Goal: Check status: Check status

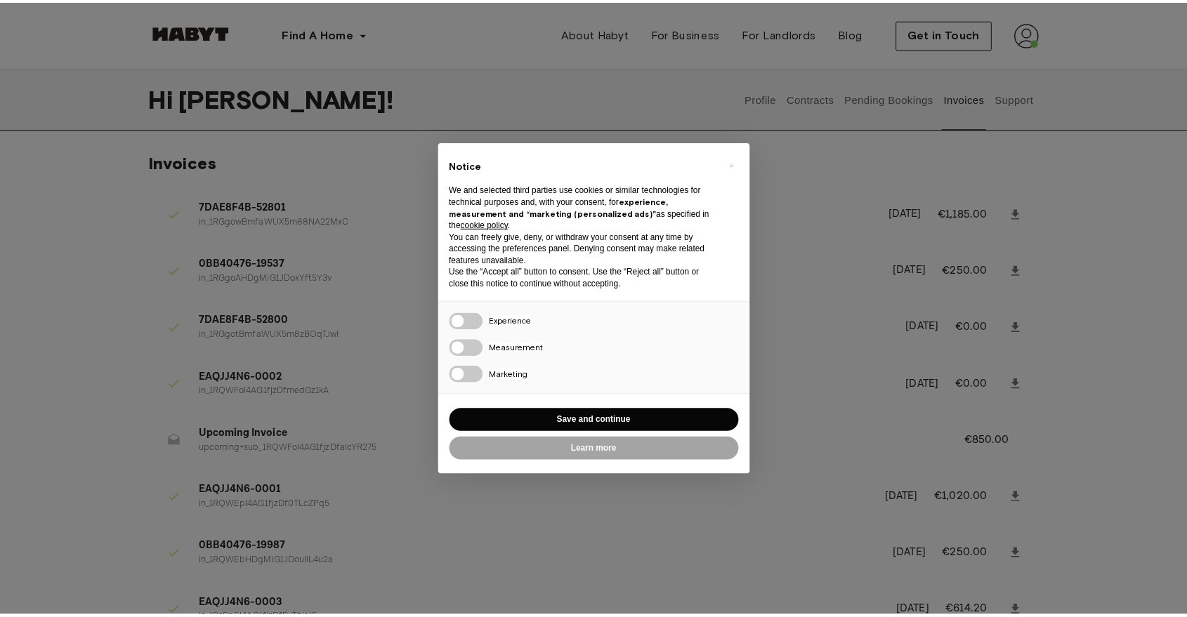
scroll to position [78, 0]
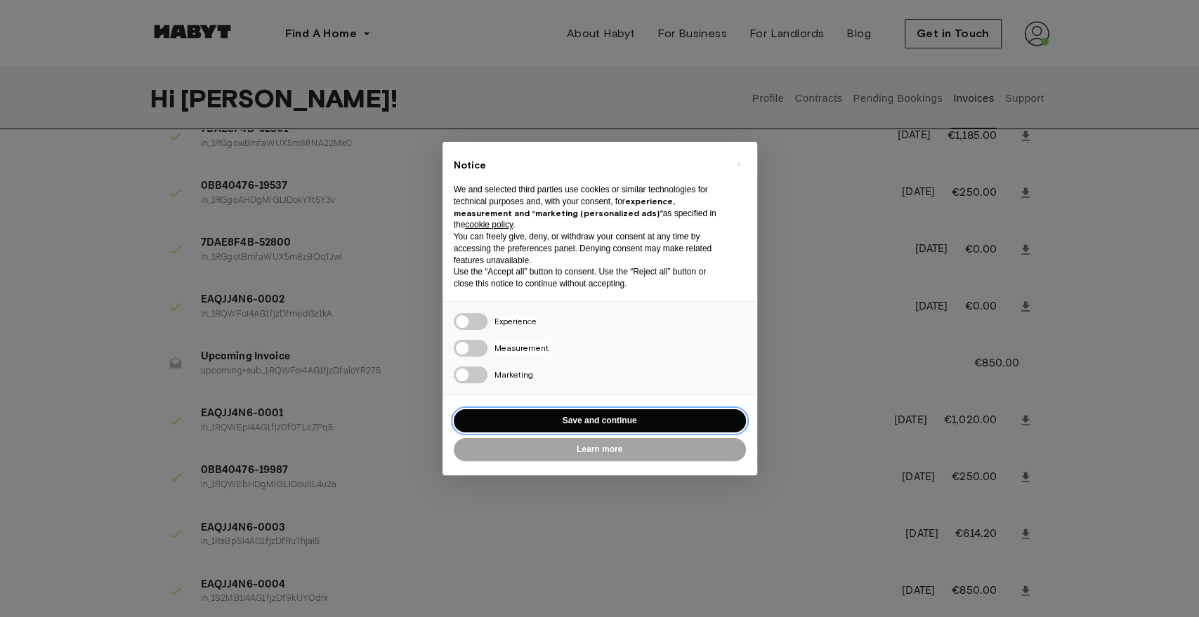
click at [622, 414] on button "Save and continue" at bounding box center [600, 421] width 292 height 23
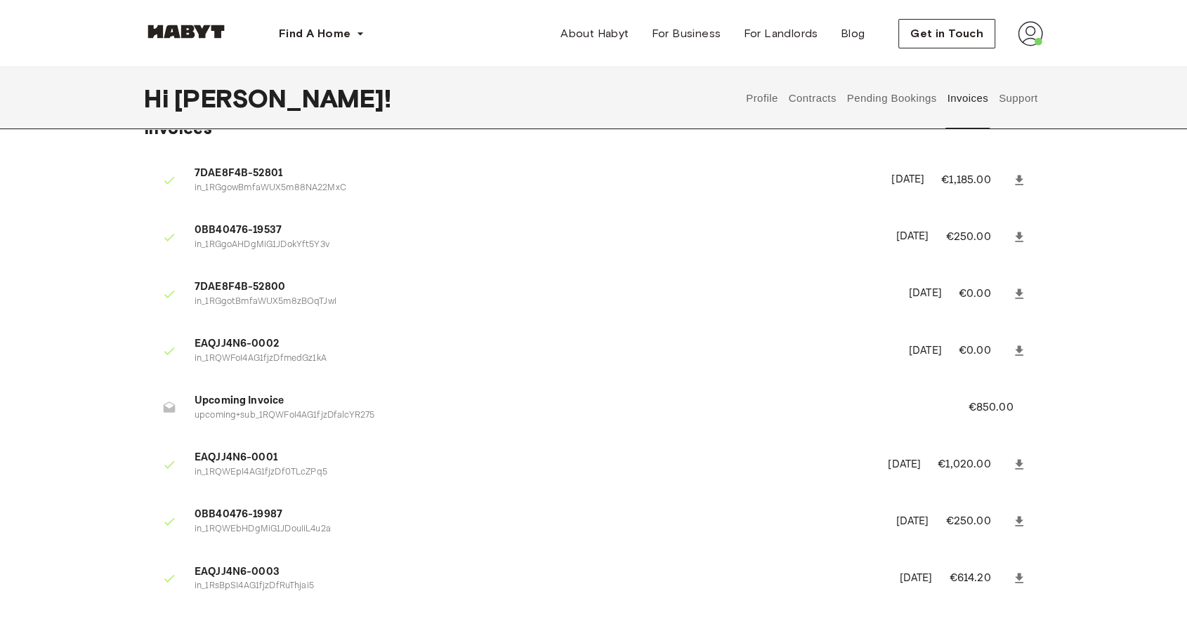
scroll to position [0, 0]
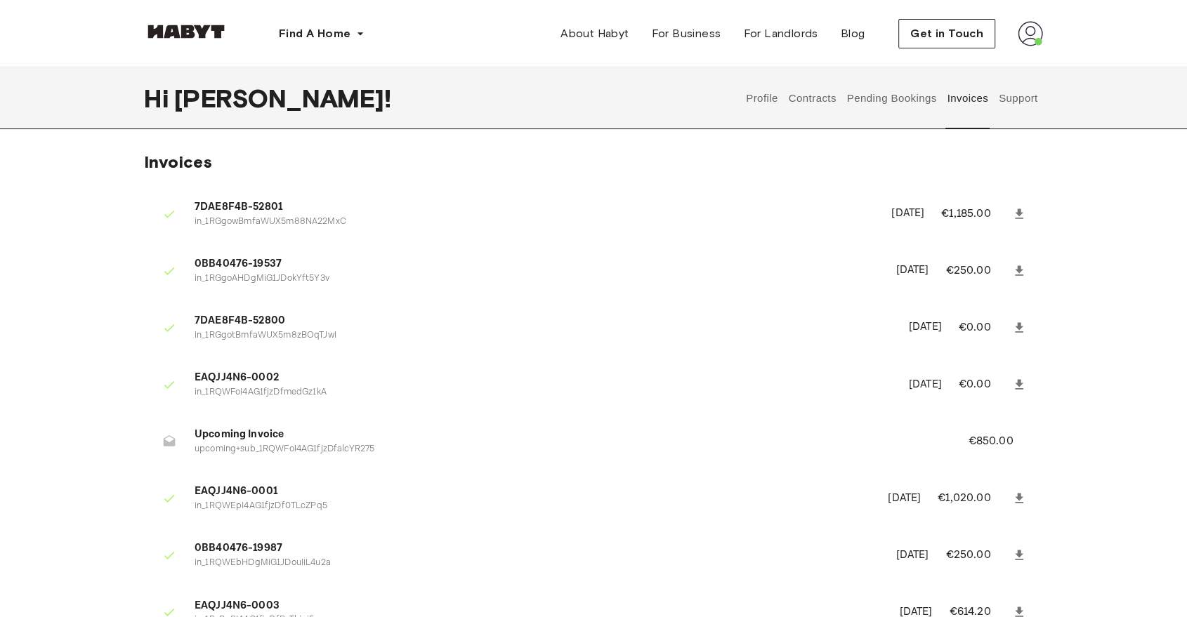
click at [893, 96] on button "Pending Bookings" at bounding box center [891, 98] width 93 height 62
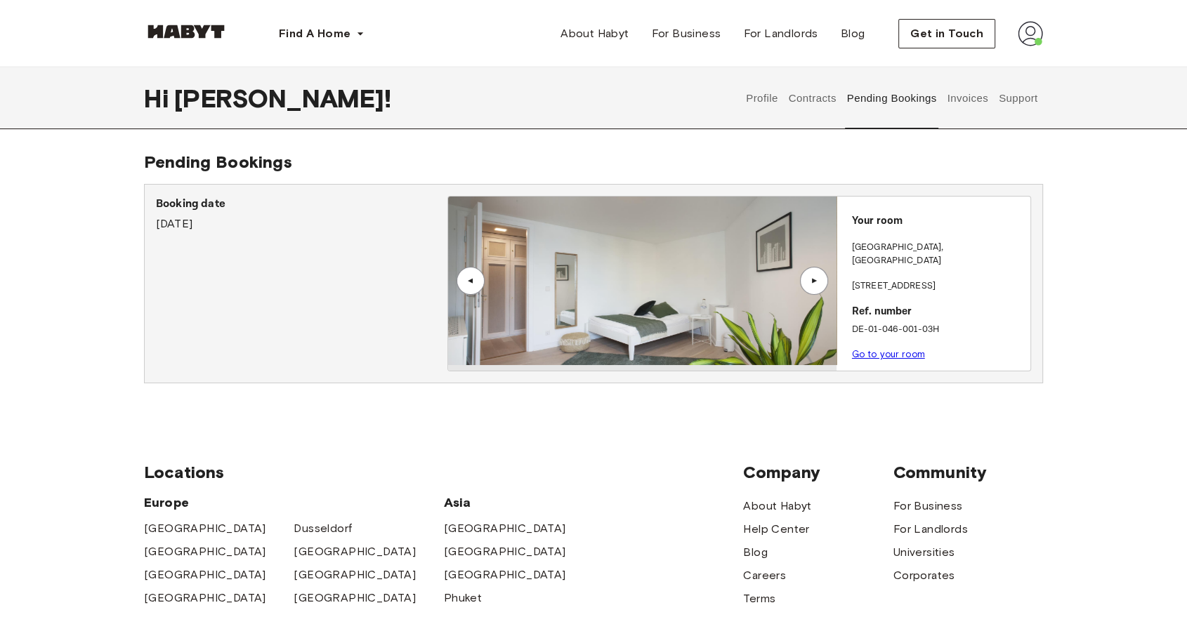
click at [824, 100] on button "Contracts" at bounding box center [812, 98] width 51 height 62
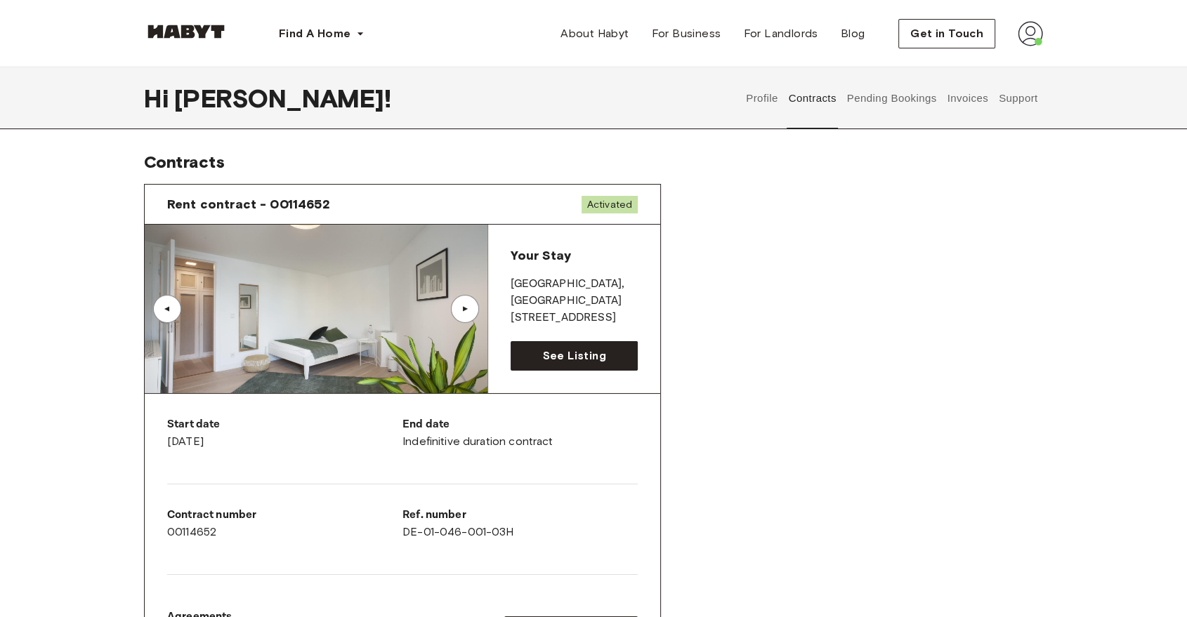
scroll to position [78, 0]
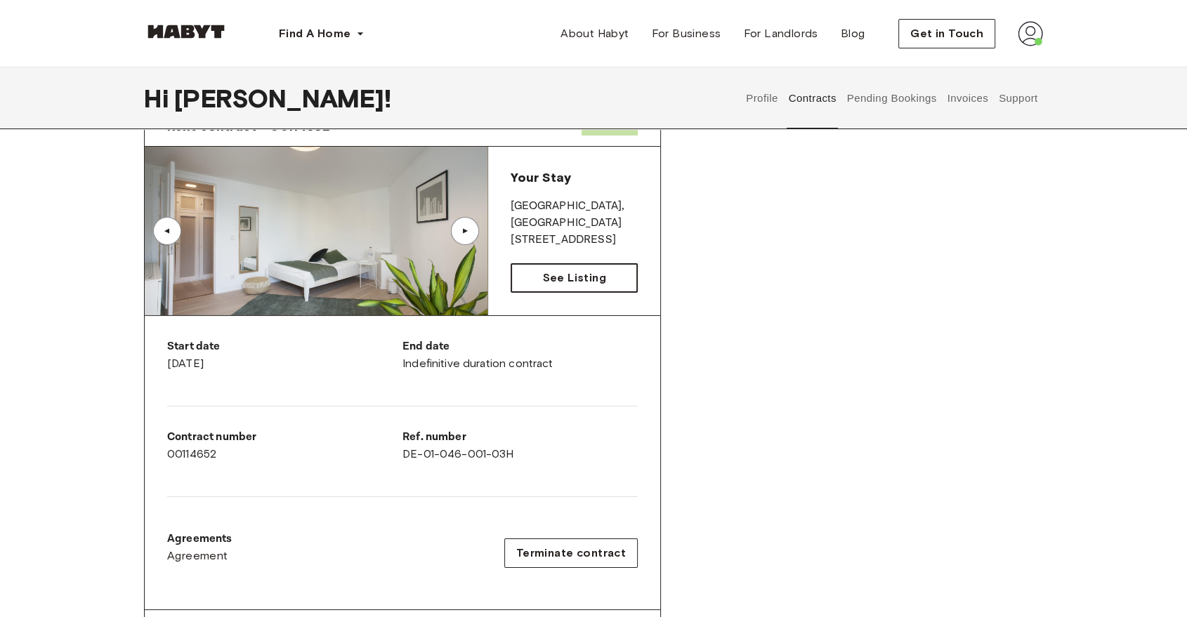
drag, startPoint x: 583, startPoint y: 297, endPoint x: 588, endPoint y: 286, distance: 12.3
click at [583, 295] on div "Your Stay [GEOGRAPHIC_DATA] , [STREET_ADDRESS] See Listing" at bounding box center [574, 231] width 172 height 169
click at [588, 286] on span "See Listing" at bounding box center [573, 278] width 63 height 17
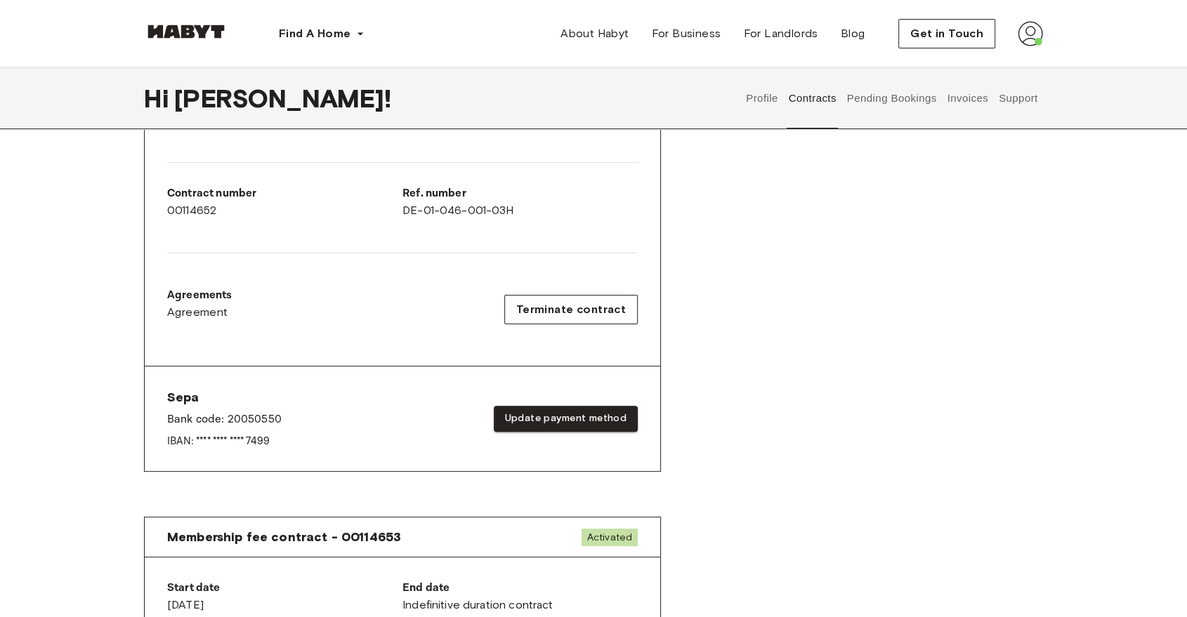
scroll to position [390, 0]
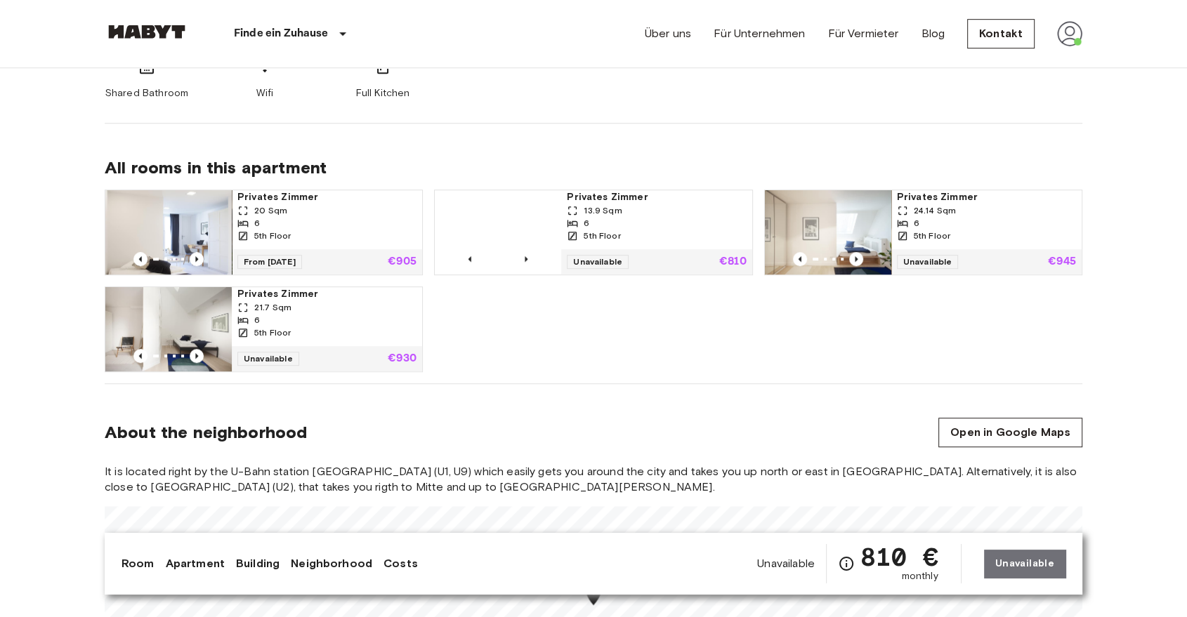
scroll to position [858, 0]
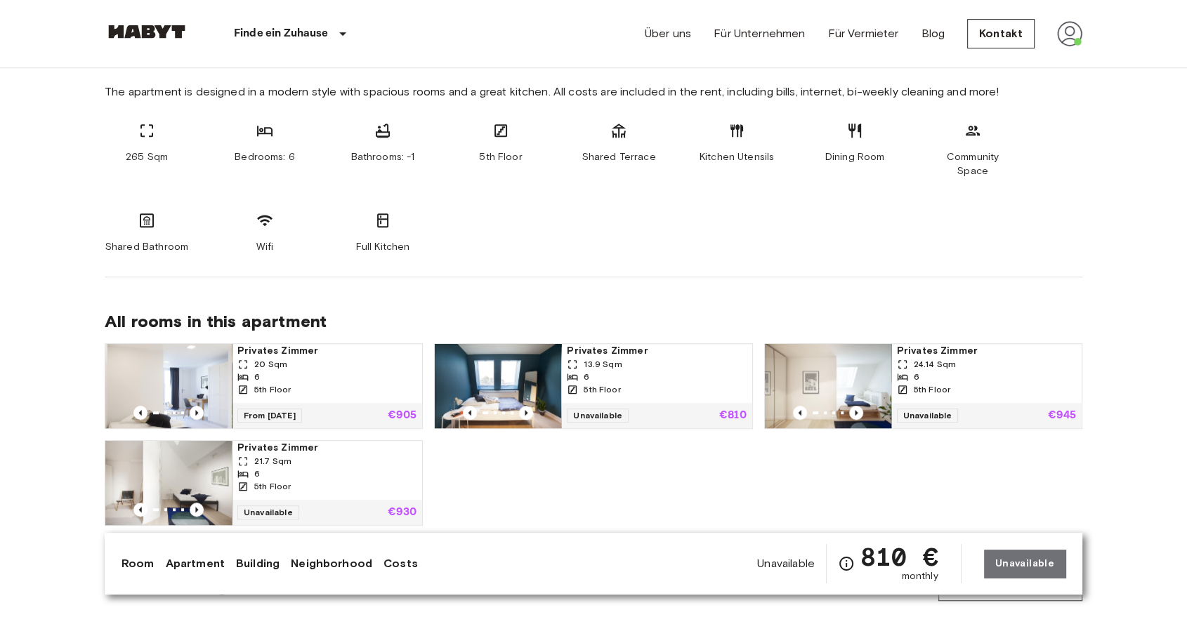
drag, startPoint x: 44, startPoint y: 288, endPoint x: 89, endPoint y: 120, distance: 173.8
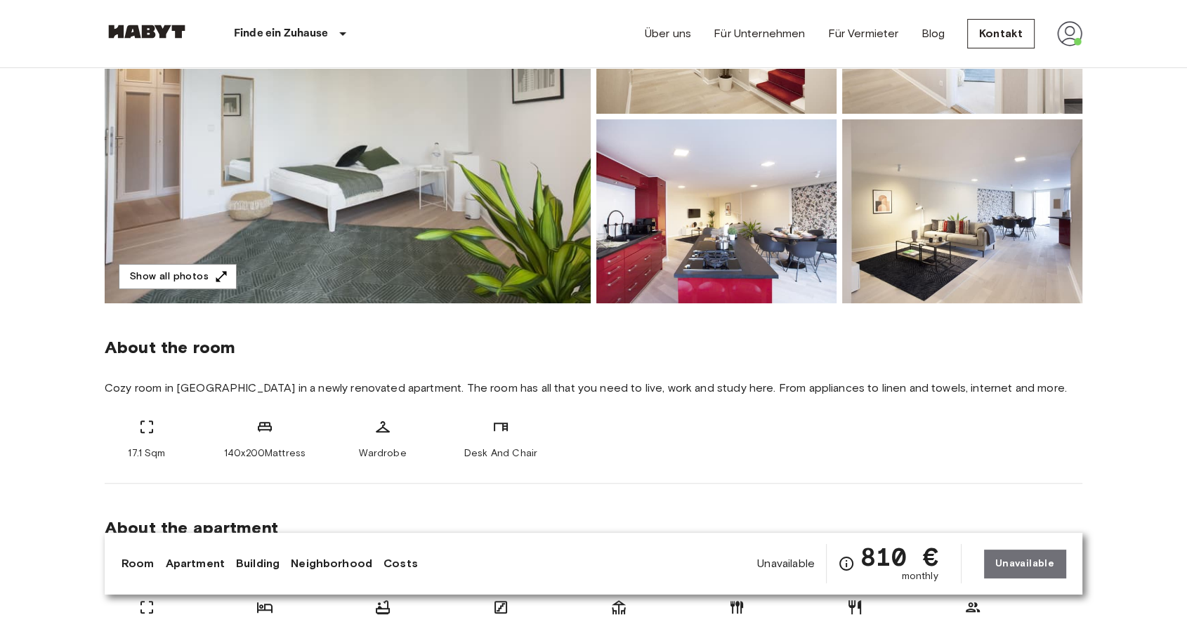
scroll to position [0, 0]
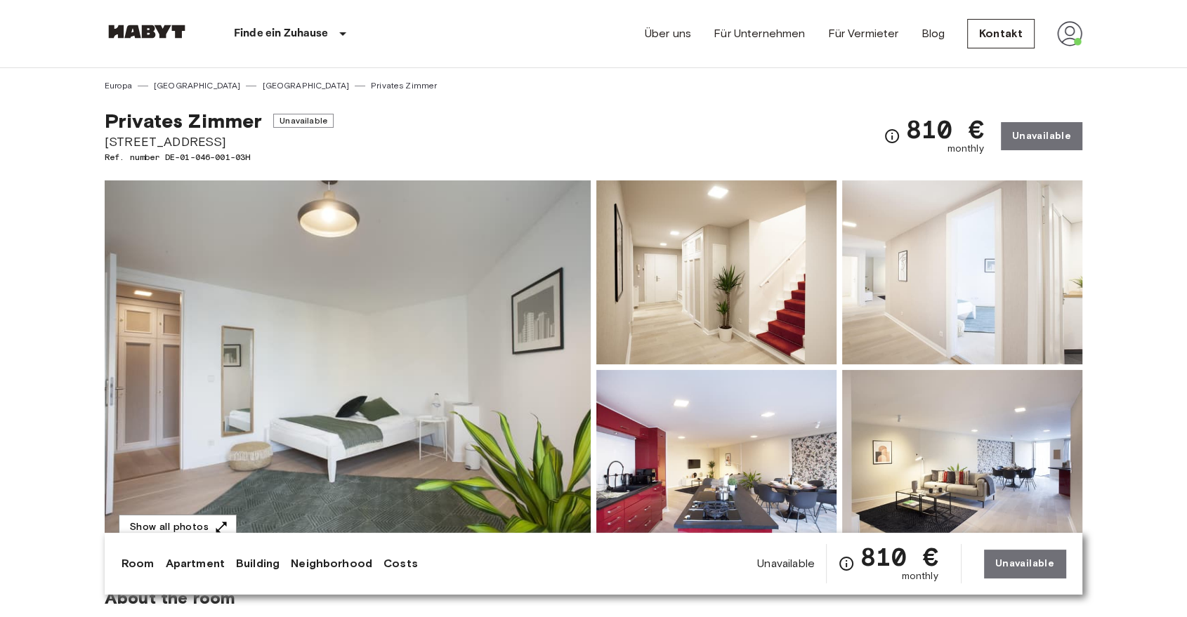
drag, startPoint x: 77, startPoint y: 223, endPoint x: 116, endPoint y: 45, distance: 182.5
